Goal: Task Accomplishment & Management: Complete application form

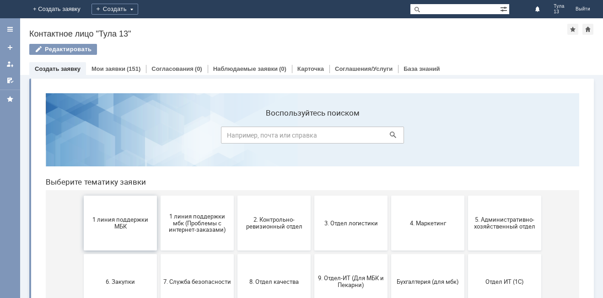
click at [136, 213] on button "1 линия поддержки МБК" at bounding box center [120, 223] width 73 height 55
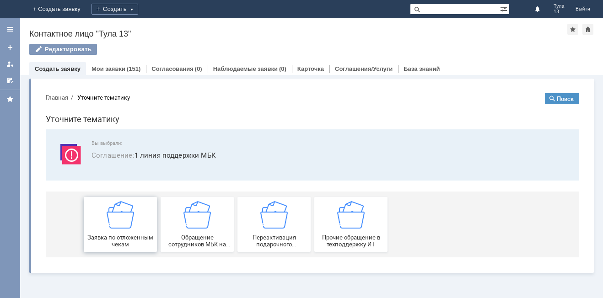
click at [128, 208] on img at bounding box center [120, 214] width 27 height 27
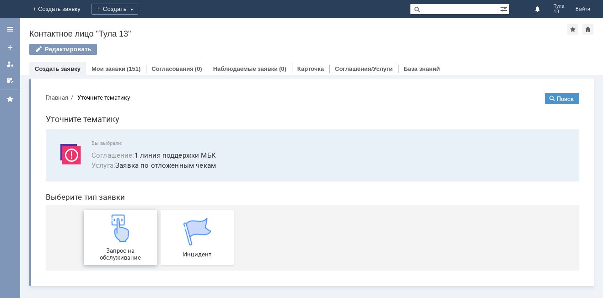
click at [122, 213] on link "Запрос на обслуживание" at bounding box center [120, 237] width 73 height 55
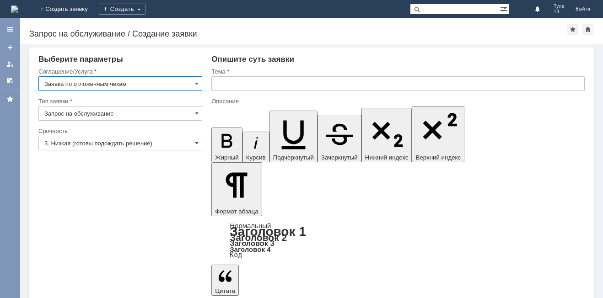
click at [218, 85] on input "text" at bounding box center [397, 83] width 373 height 15
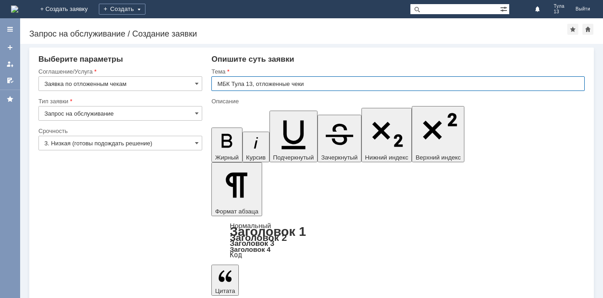
type input "МБК Тула 13, отложенные чеки"
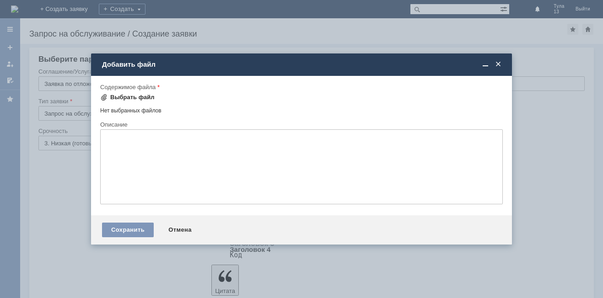
click at [143, 96] on div "Выбрать файл" at bounding box center [132, 97] width 44 height 7
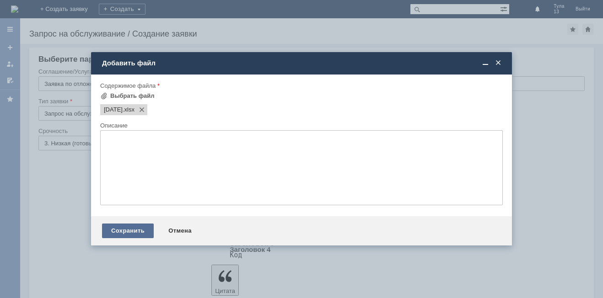
click at [149, 231] on div "Сохранить" at bounding box center [128, 231] width 52 height 15
